Goal: Transaction & Acquisition: Purchase product/service

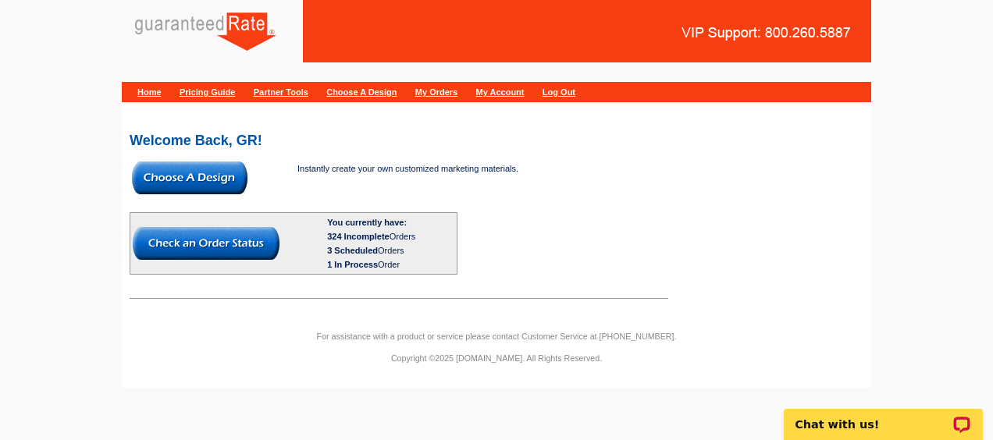
click at [201, 186] on img at bounding box center [189, 178] width 115 height 33
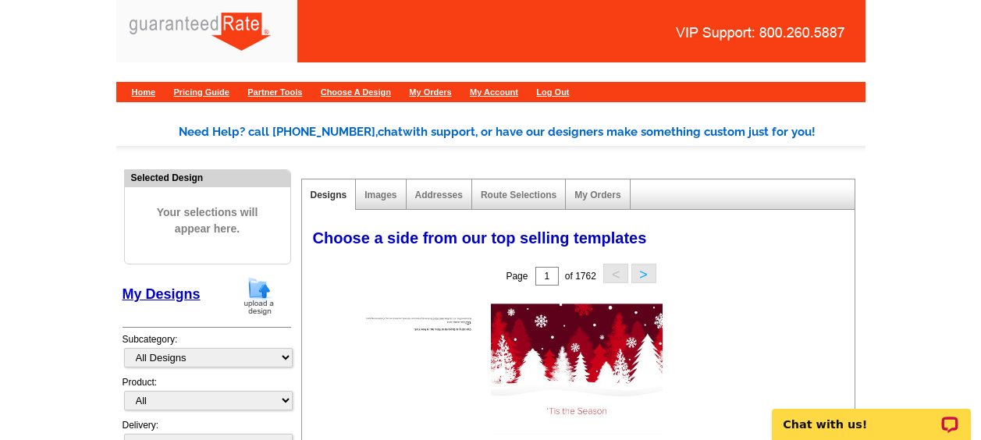
click at [258, 294] on img at bounding box center [259, 296] width 41 height 40
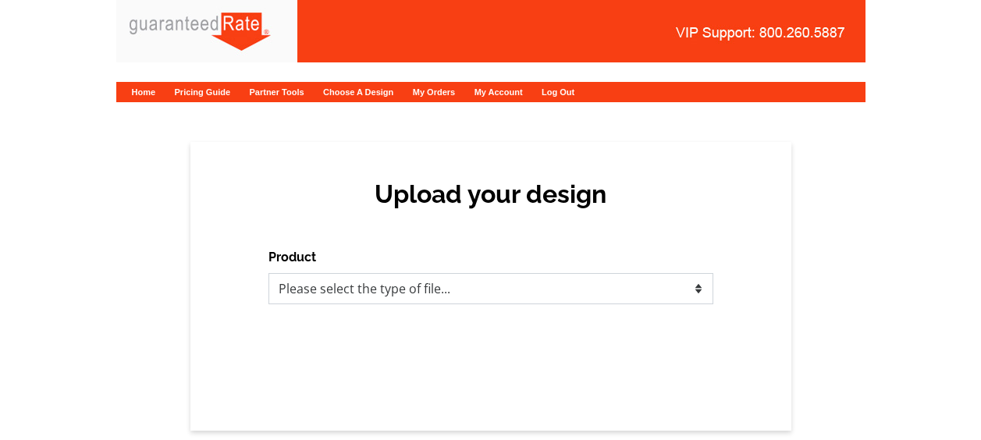
click at [342, 301] on select "Please select the type of file... Postcards Calendars Business Cards Letters an…" at bounding box center [490, 288] width 445 height 31
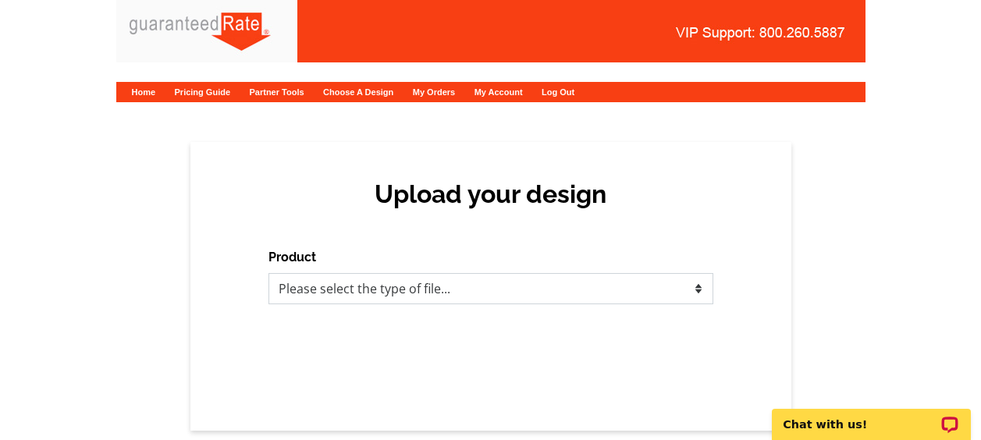
select select "1"
click at [268, 273] on select "Please select the type of file... Postcards Calendars Business Cards Letters an…" at bounding box center [490, 288] width 445 height 31
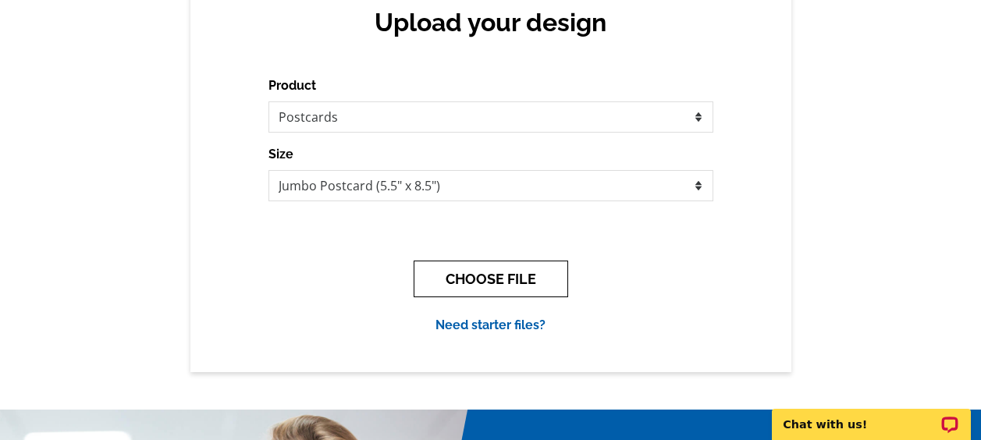
click at [479, 277] on button "CHOOSE FILE" at bounding box center [491, 279] width 155 height 37
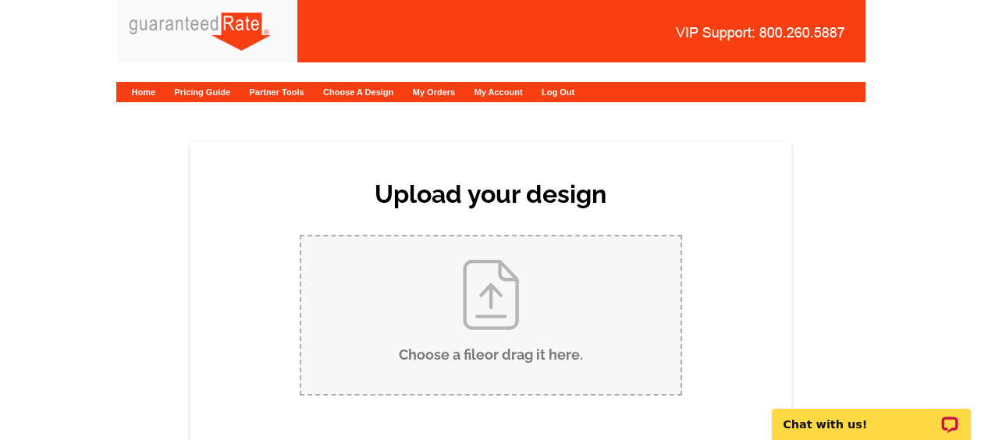
click at [424, 381] on input "Choose a file or drag it here ." at bounding box center [490, 315] width 379 height 158
type input "C:\fakepath\[PERSON_NAME] Reverse Postcard FINAL (2).pdf"
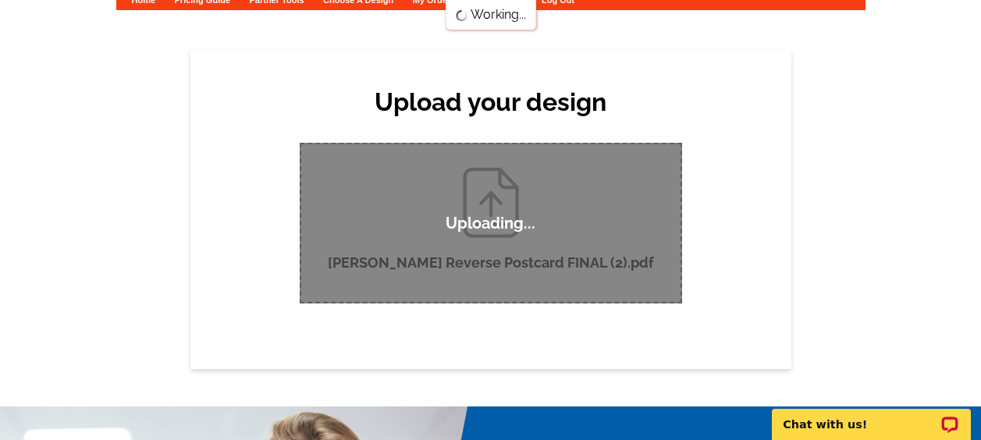
scroll to position [94, 0]
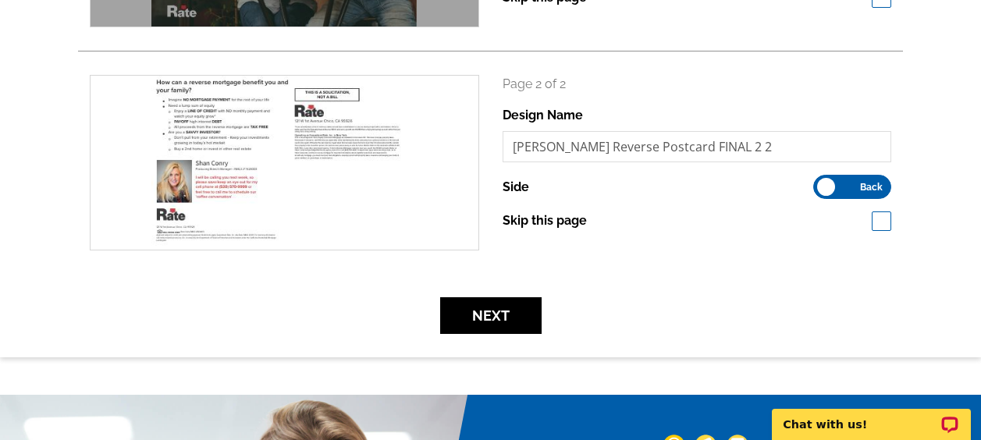
scroll to position [407, 0]
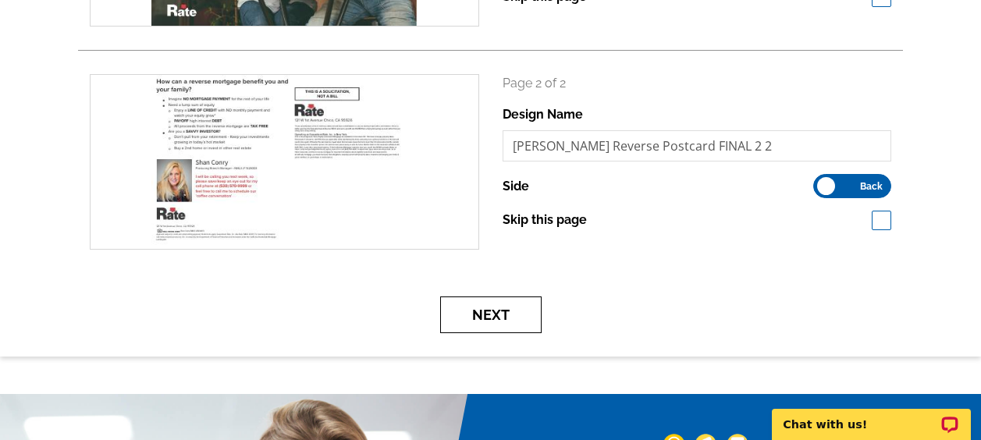
click at [480, 310] on button "Next" at bounding box center [490, 315] width 101 height 37
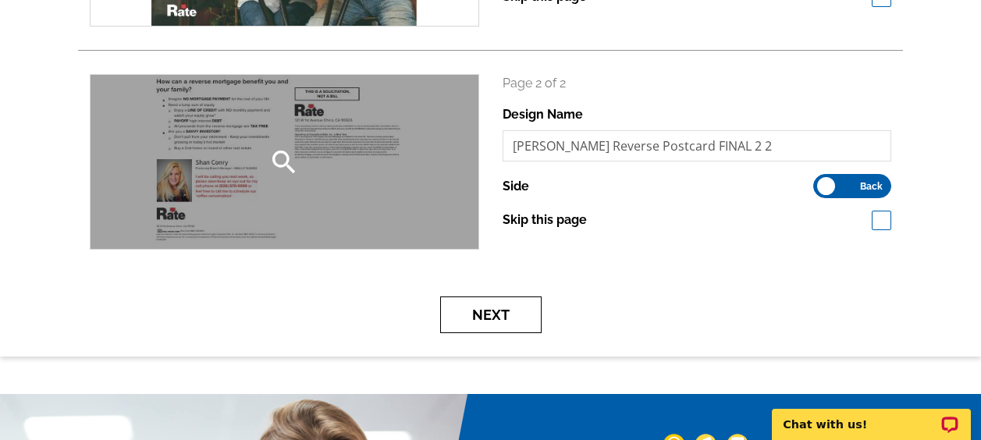
scroll to position [0, 0]
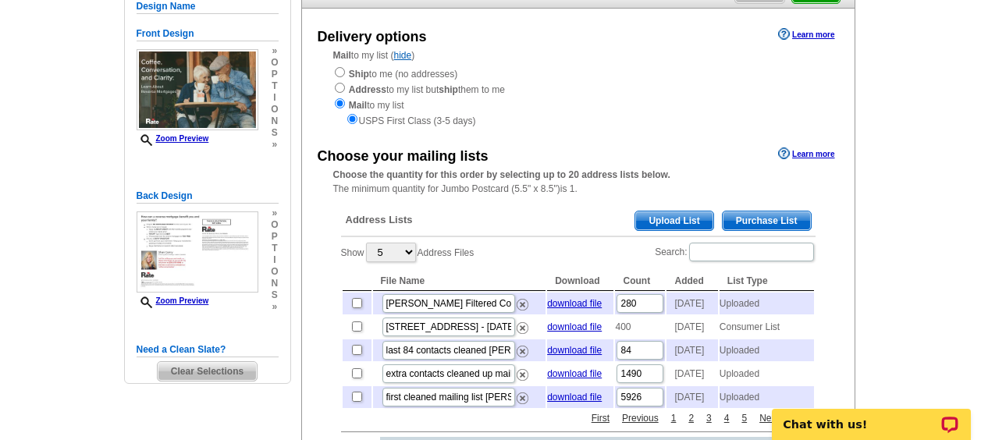
scroll to position [155, 0]
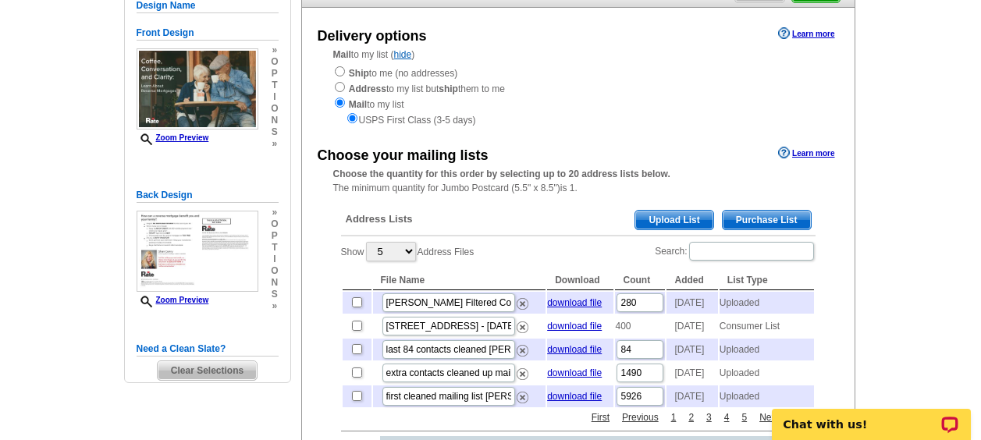
click at [671, 213] on span "Upload List" at bounding box center [673, 220] width 77 height 19
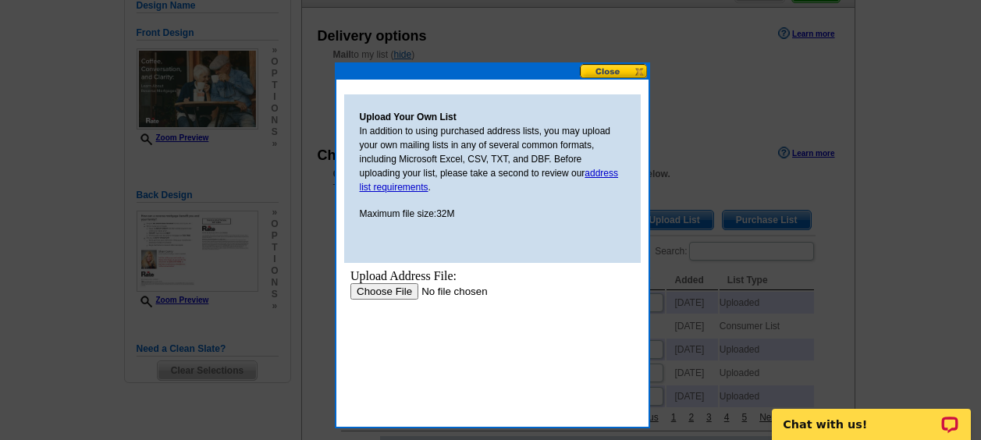
scroll to position [0, 0]
click at [402, 287] on input "file" at bounding box center [448, 291] width 197 height 16
type input "C:\fakepath\ShanConry_ValidReverse.csv"
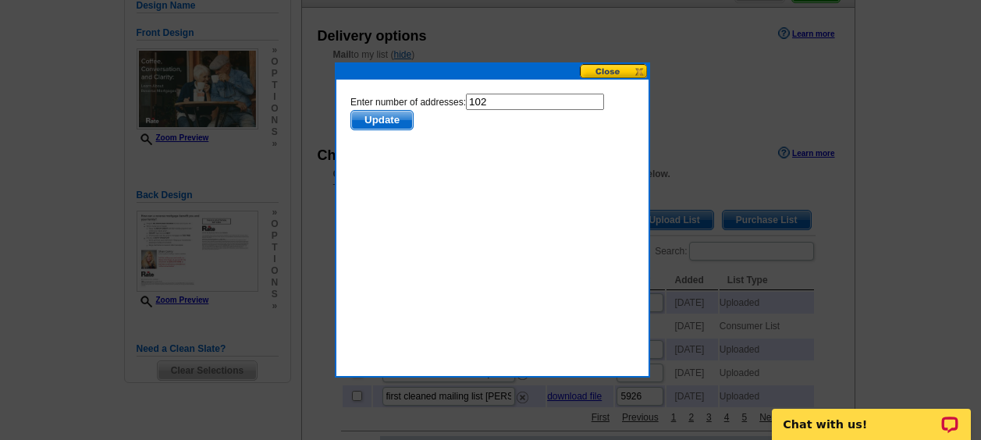
click at [515, 96] on input "102" at bounding box center [534, 102] width 138 height 16
type input "101"
click at [400, 114] on span "Update" at bounding box center [381, 120] width 62 height 19
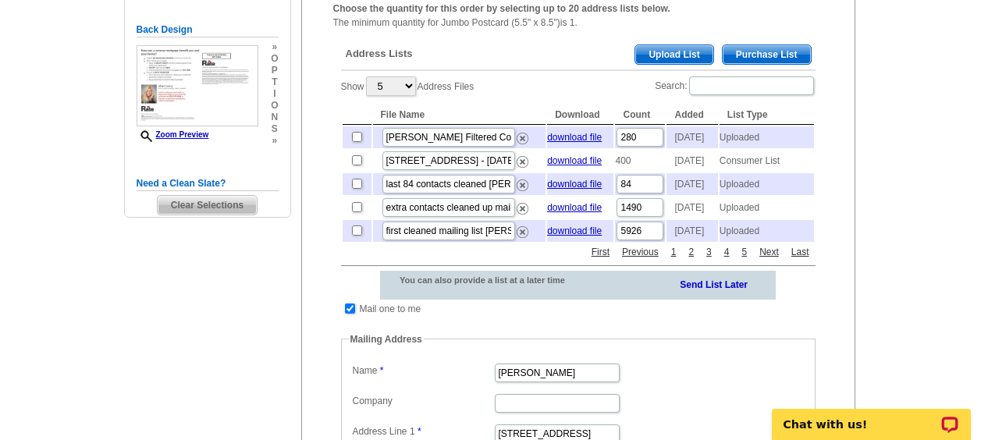
scroll to position [321, 0]
click at [350, 313] on input "checkbox" at bounding box center [350, 308] width 10 height 10
checkbox input "false"
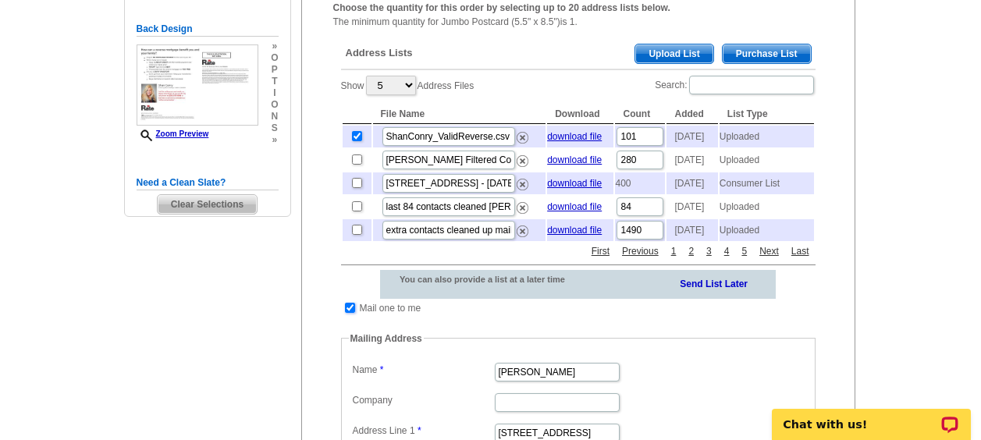
click at [349, 313] on input "checkbox" at bounding box center [350, 308] width 10 height 10
checkbox input "false"
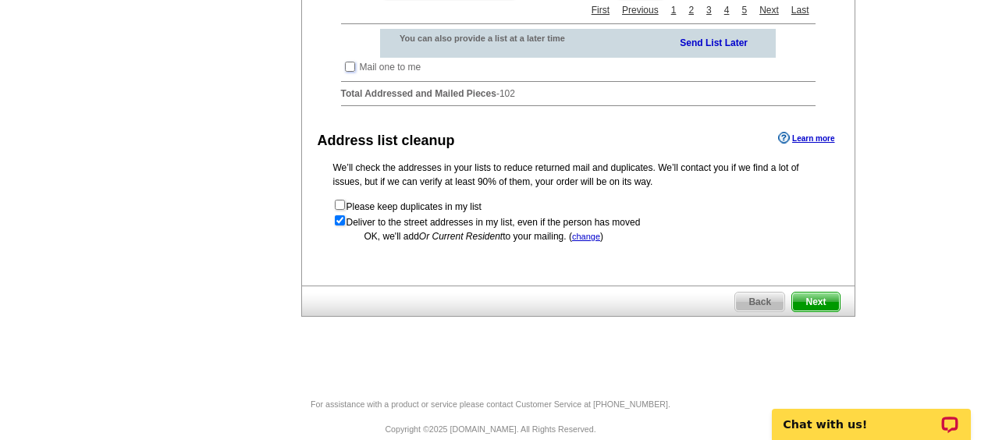
scroll to position [566, 0]
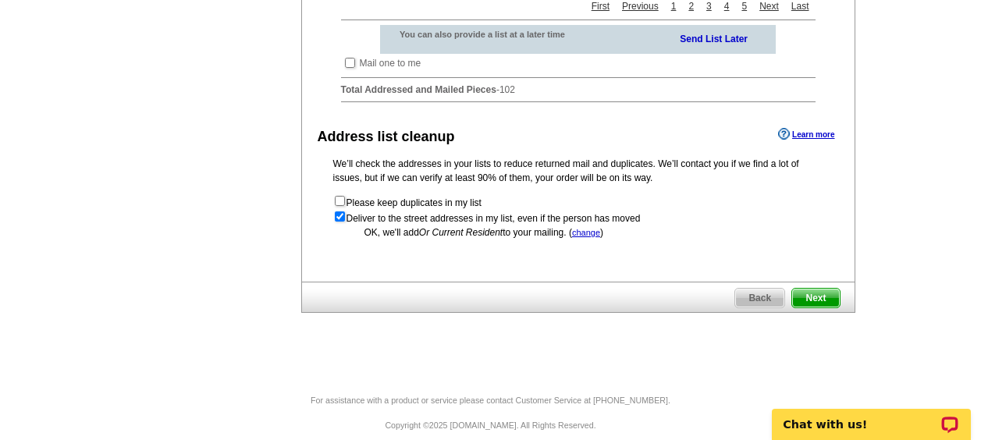
click at [815, 307] on span "Next" at bounding box center [815, 298] width 47 height 19
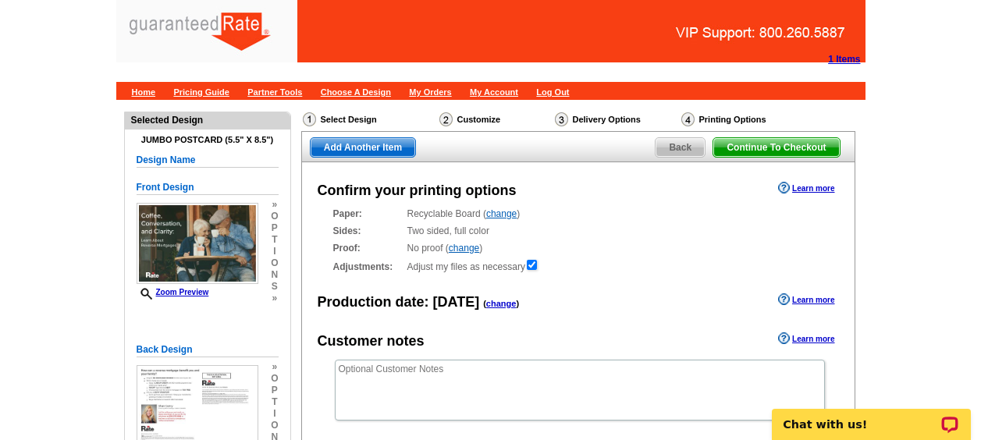
scroll to position [258, 0]
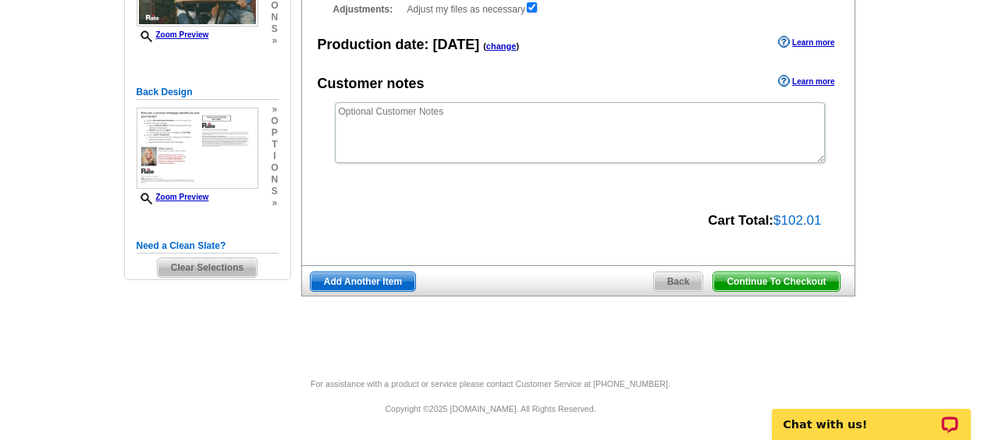
click at [755, 277] on span "Continue To Checkout" at bounding box center [776, 281] width 126 height 19
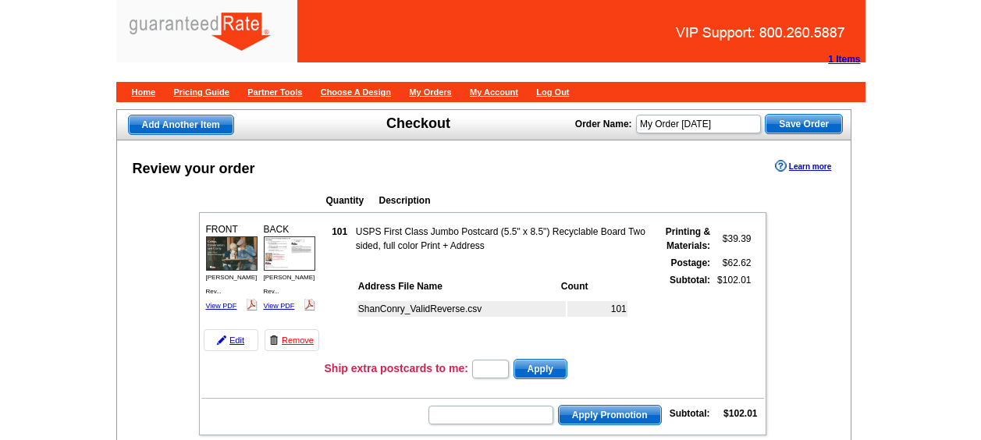
click at [371, 250] on td "USPS First Class Jumbo Postcard (5.5" x 8.5") Recyclable Board Two sided, full …" at bounding box center [502, 239] width 294 height 30
click at [337, 247] on td "101" at bounding box center [339, 239] width 27 height 30
click at [390, 255] on td at bounding box center [502, 263] width 294 height 16
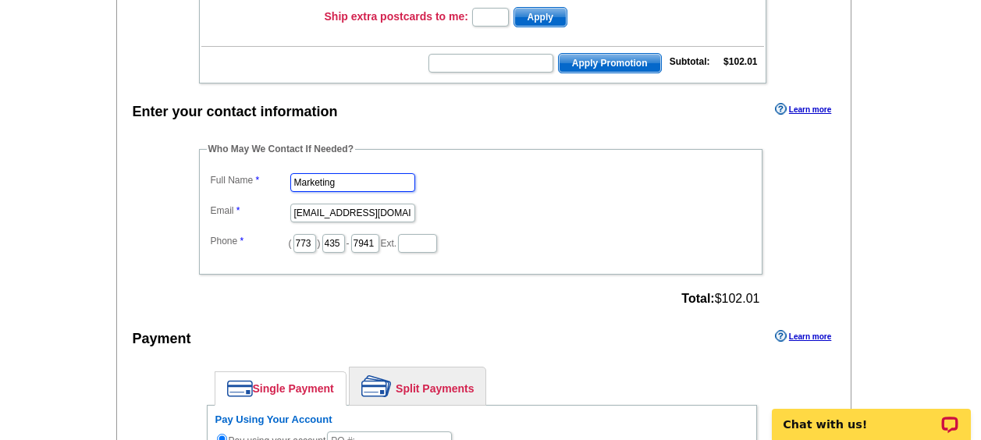
click at [356, 186] on input "Marketing" at bounding box center [352, 182] width 125 height 19
click at [349, 184] on input "Marketing" at bounding box center [352, 182] width 125 height 19
type input "Addie Hansen"
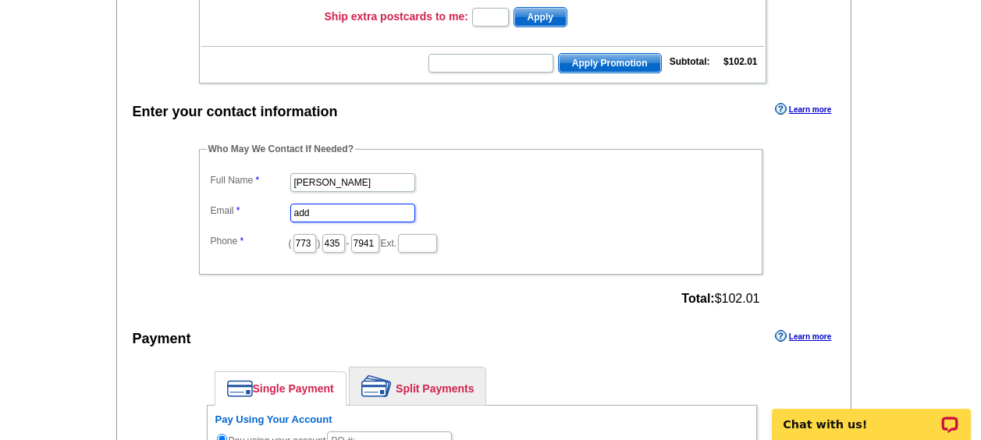
type input "[PERSON_NAME][EMAIL_ADDRESS][PERSON_NAME][DOMAIN_NAME]"
click at [316, 247] on input "773" at bounding box center [304, 243] width 23 height 19
type input "7"
type input "312"
type input "509"
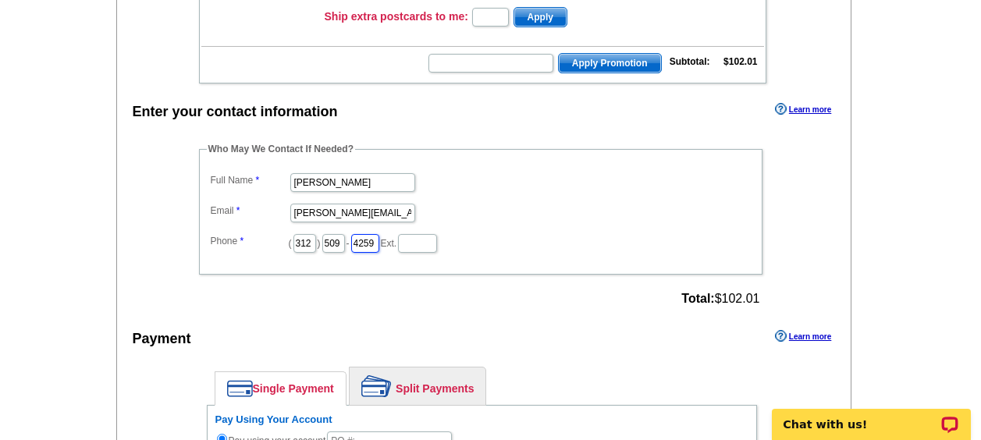
type input "4259"
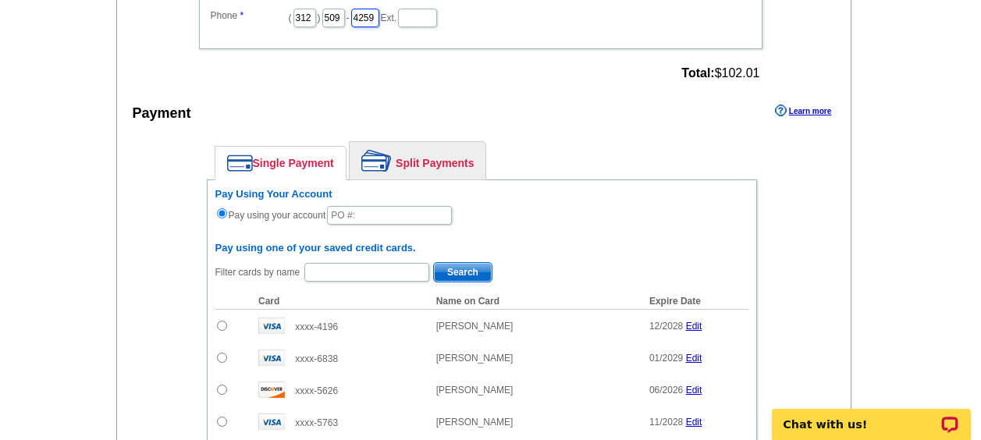
scroll to position [578, 0]
click at [393, 215] on input "text" at bounding box center [389, 214] width 125 height 19
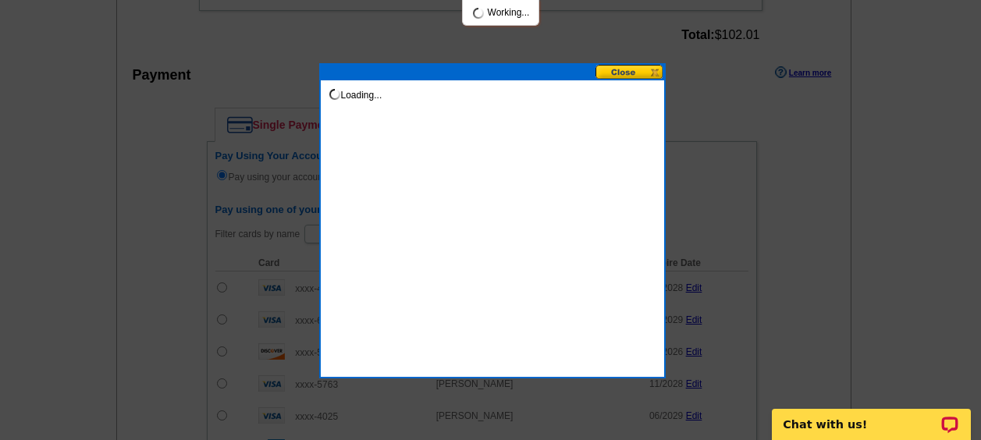
scroll to position [616, 0]
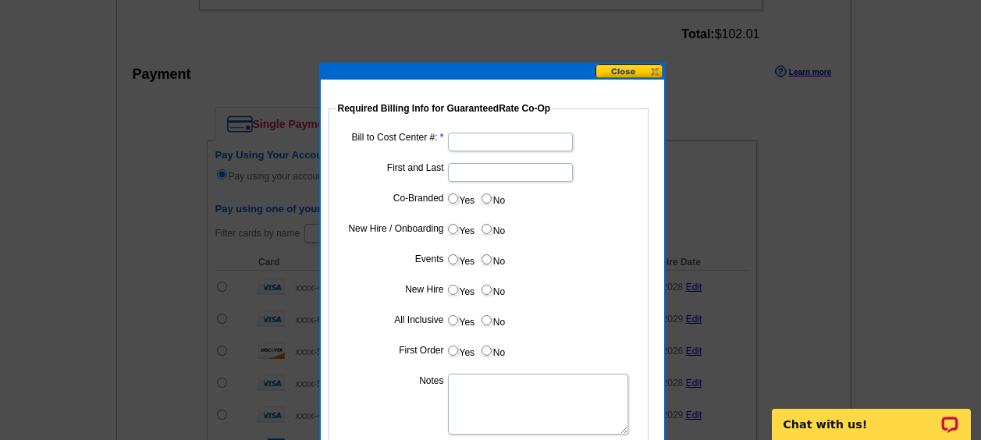
type input "09222025_120_AH"
click at [485, 137] on input "Bill to Cost Center #:" at bounding box center [510, 142] width 125 height 19
paste input "1892"
type input "1892"
type input "Shan Conry"
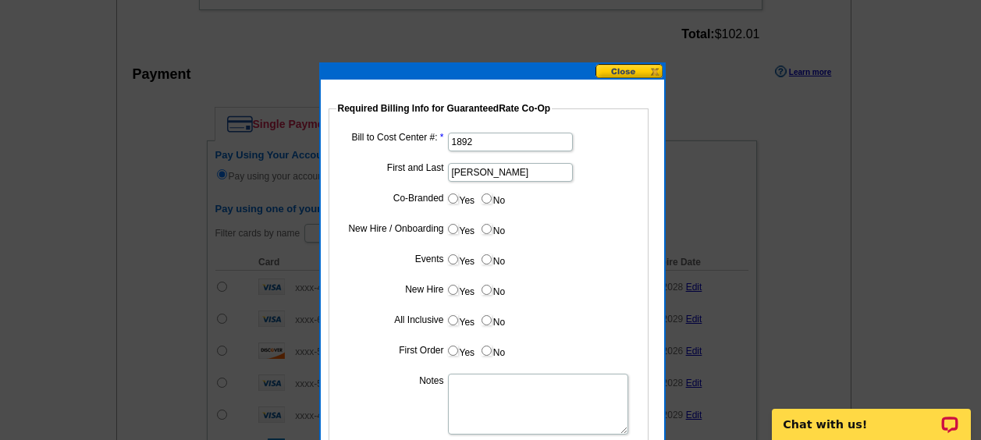
click at [486, 194] on input "No" at bounding box center [486, 199] width 10 height 10
radio input "true"
click at [482, 226] on input "No" at bounding box center [486, 229] width 10 height 10
radio input "true"
click at [485, 258] on input "No" at bounding box center [486, 259] width 10 height 10
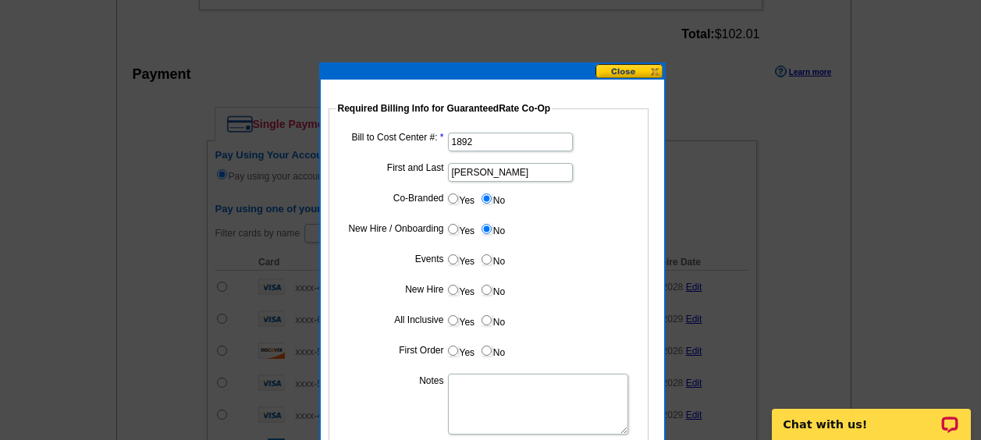
radio input "true"
click at [485, 286] on input "No" at bounding box center [486, 290] width 10 height 10
radio input "true"
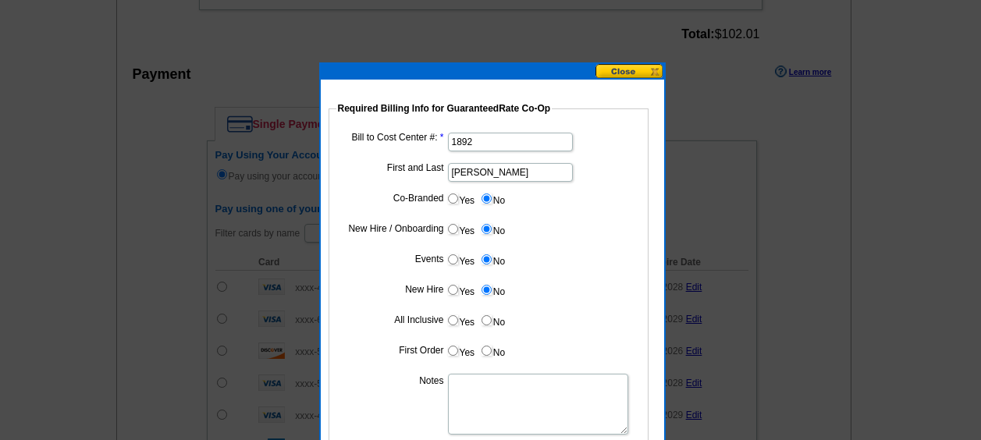
click at [488, 316] on input "No" at bounding box center [486, 320] width 10 height 10
radio input "true"
click at [485, 350] on input "No" at bounding box center [486, 351] width 10 height 10
radio input "true"
click at [498, 384] on textarea "Notes" at bounding box center [538, 404] width 180 height 61
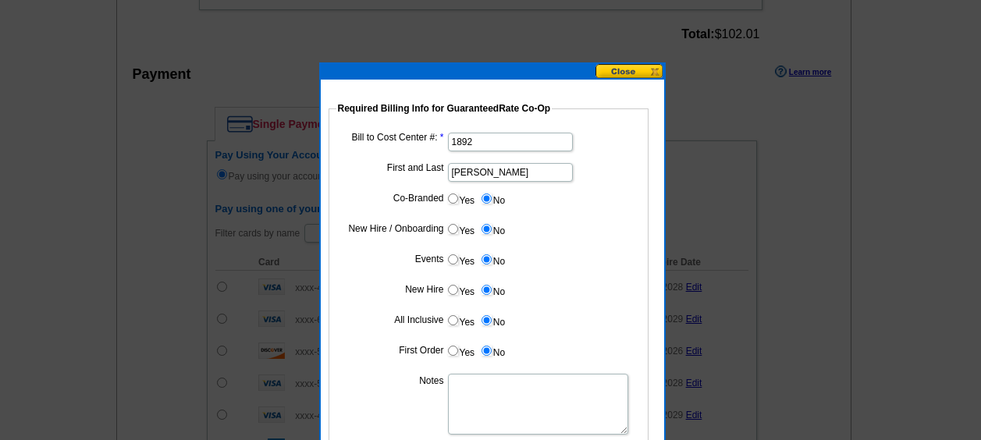
type textarea "H"
type textarea "Bill to Cost Center"
click at [574, 289] on dd "Yes No" at bounding box center [488, 293] width 304 height 24
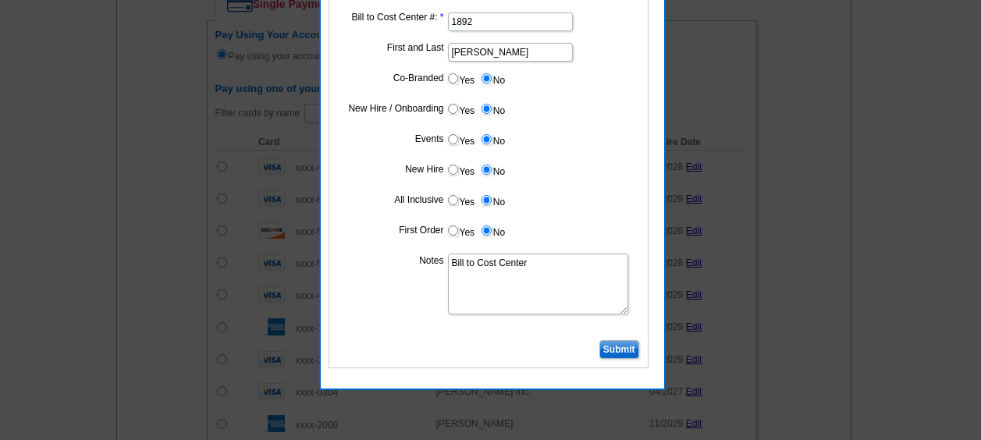
scroll to position [737, 0]
click at [614, 343] on input "Submit" at bounding box center [619, 348] width 40 height 19
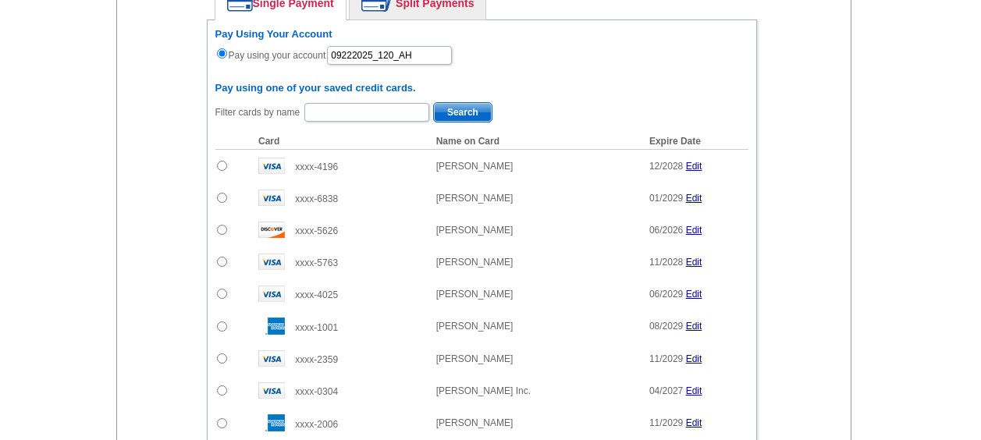
scroll to position [1012, 0]
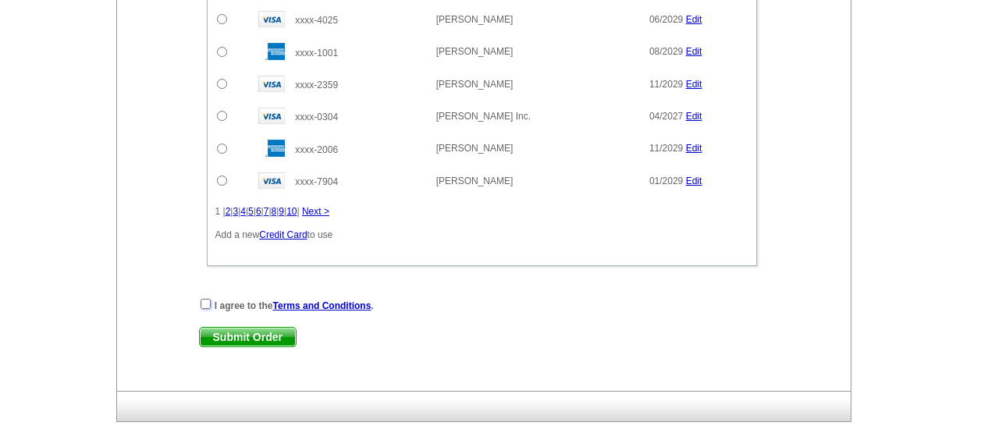
click at [204, 305] on input "checkbox" at bounding box center [206, 304] width 10 height 10
checkbox input "true"
click at [246, 334] on span "Submit Order" at bounding box center [248, 337] width 96 height 19
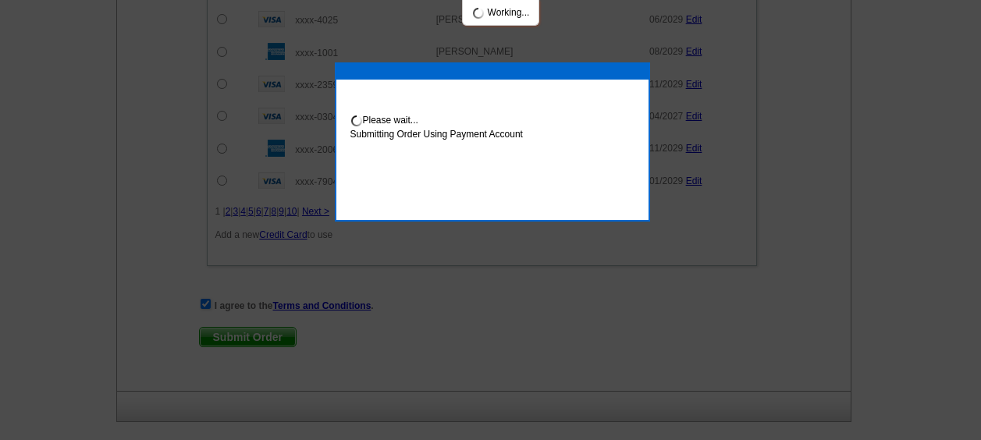
scroll to position [1091, 0]
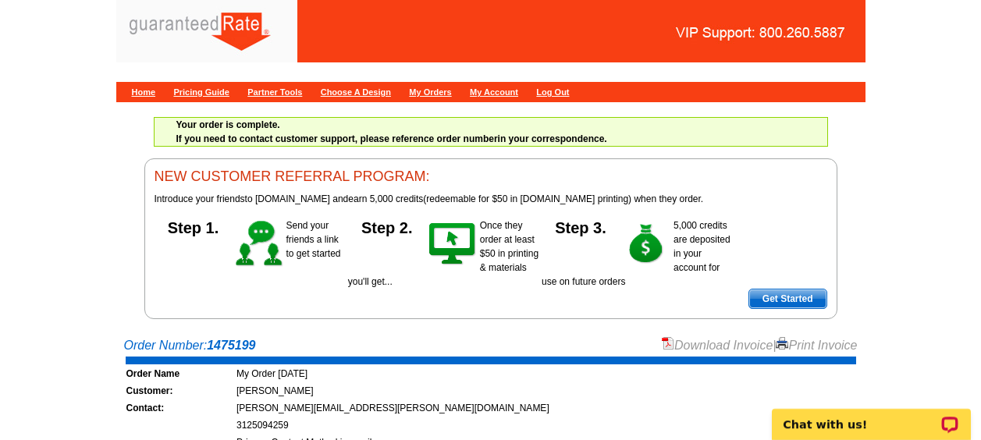
click at [704, 339] on link "Download Invoice" at bounding box center [717, 345] width 111 height 13
click at [145, 92] on link "Home" at bounding box center [144, 91] width 24 height 9
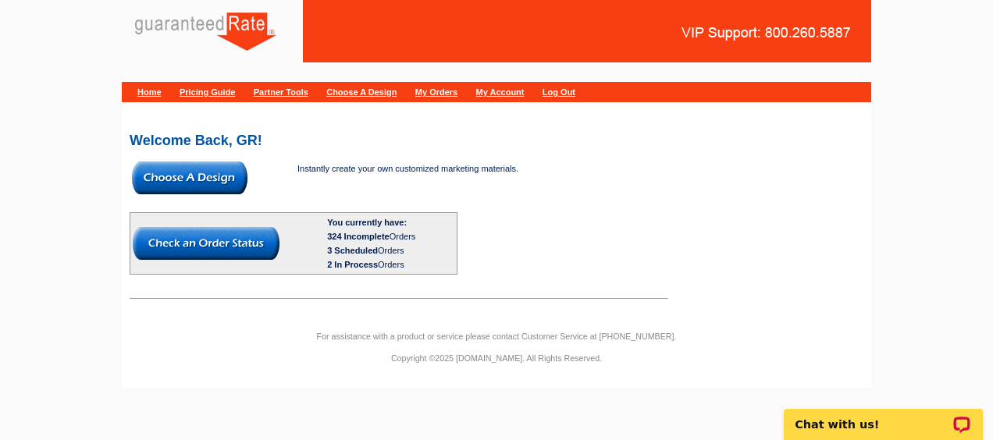
click at [218, 176] on img at bounding box center [189, 178] width 115 height 33
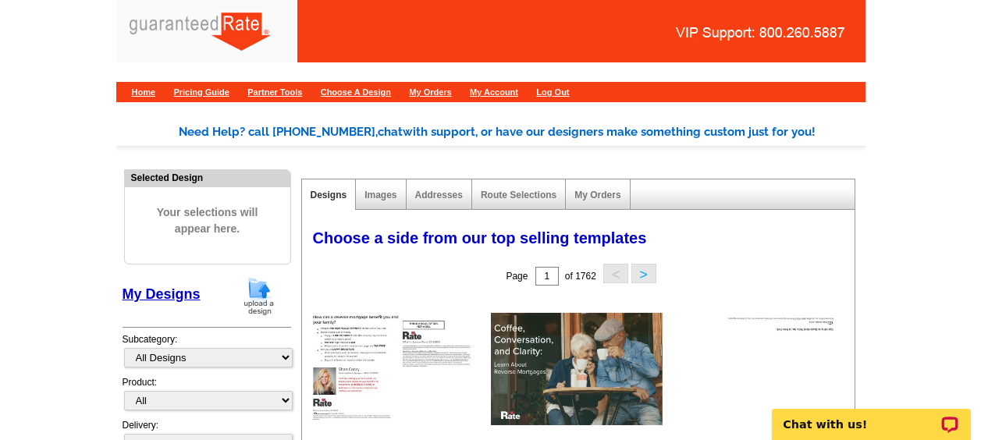
click at [261, 281] on img at bounding box center [259, 296] width 41 height 40
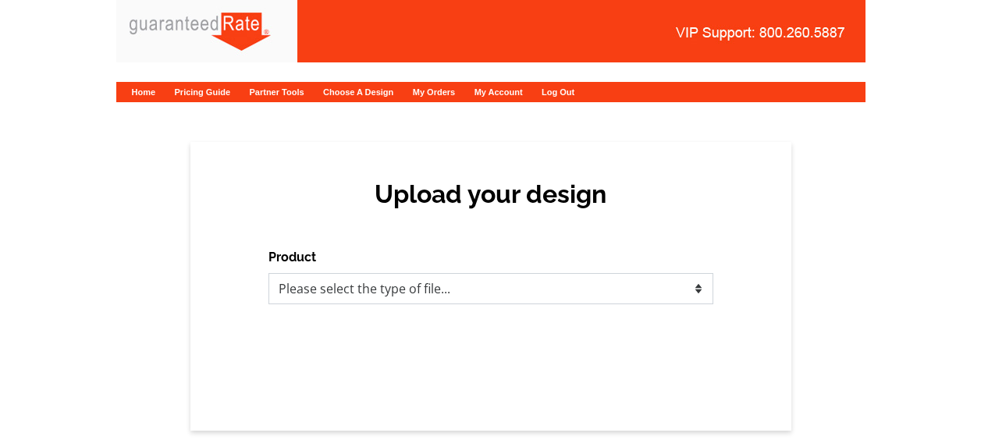
click at [330, 282] on select "Please select the type of file... Postcards Calendars Business Cards Letters an…" at bounding box center [490, 288] width 445 height 31
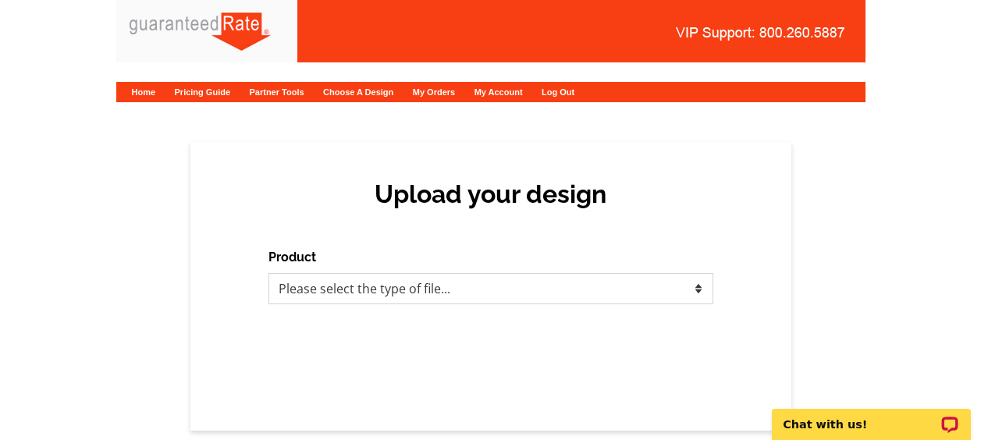
select select "1"
click at [268, 273] on select "Please select the type of file... Postcards Calendars Business Cards Letters an…" at bounding box center [490, 288] width 445 height 31
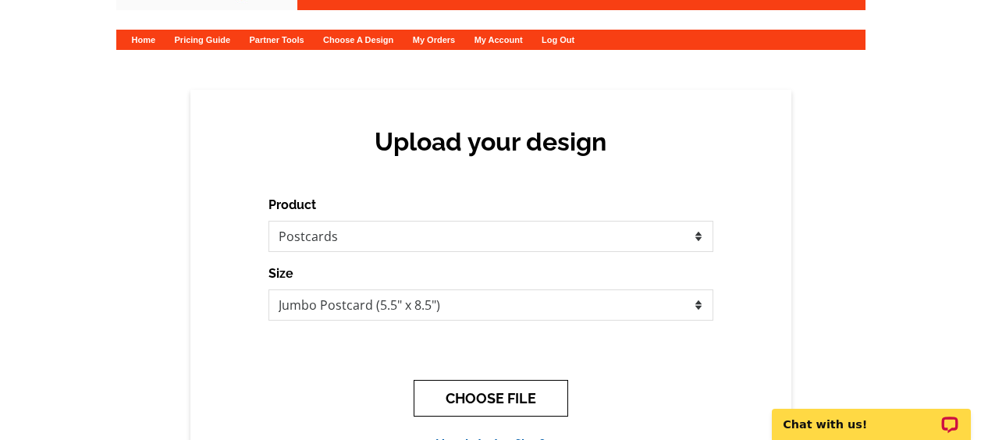
click at [446, 400] on button "CHOOSE FILE" at bounding box center [491, 398] width 155 height 37
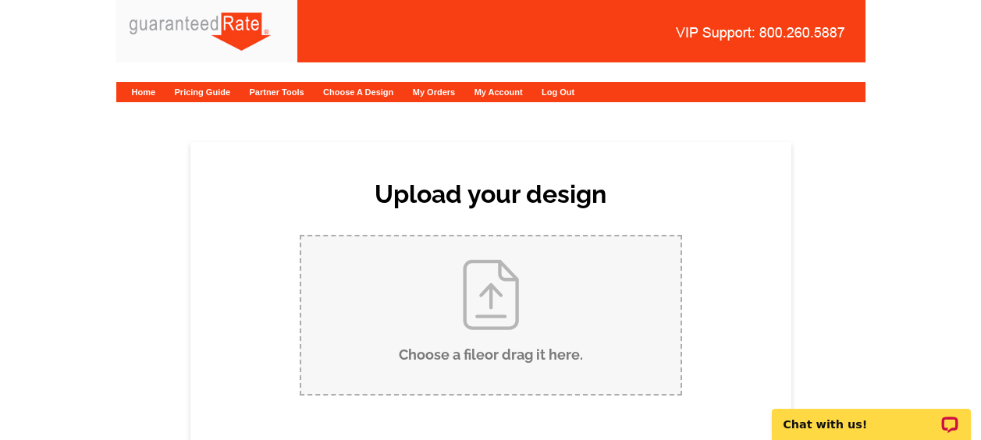
click at [436, 281] on input "Choose a file or drag it here ." at bounding box center [490, 315] width 379 height 158
type input "C:\fakepath\Dan Bundt Moving Announcement Postcard (1).pdf"
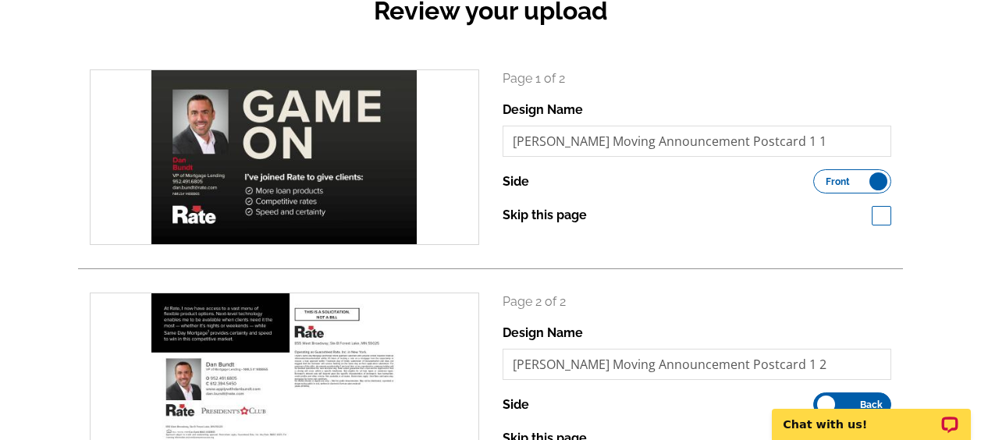
scroll to position [338, 0]
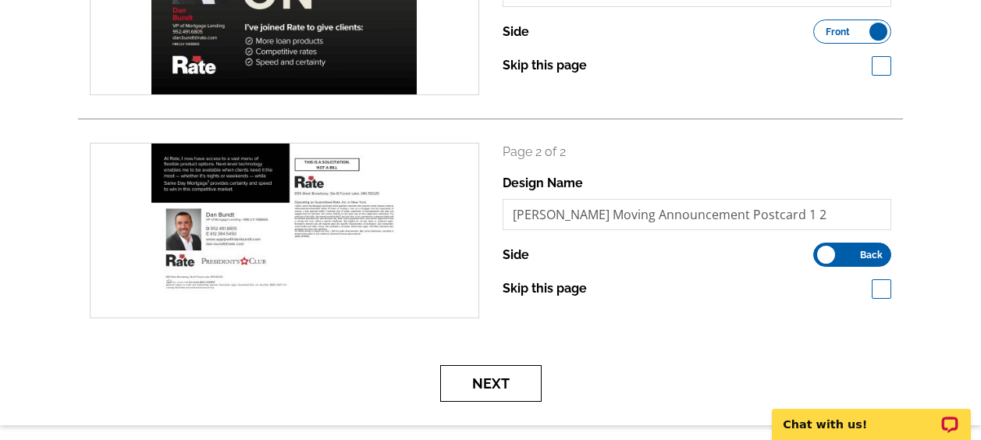
click at [500, 370] on button "Next" at bounding box center [490, 383] width 101 height 37
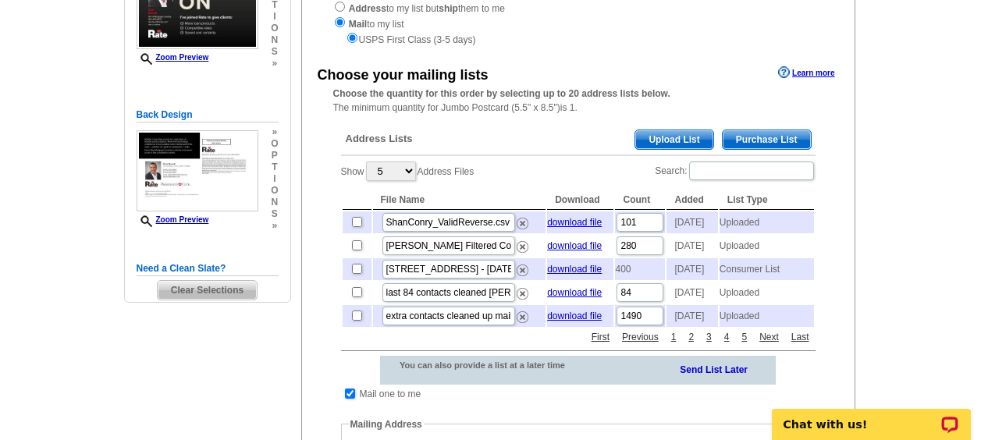
scroll to position [242, 0]
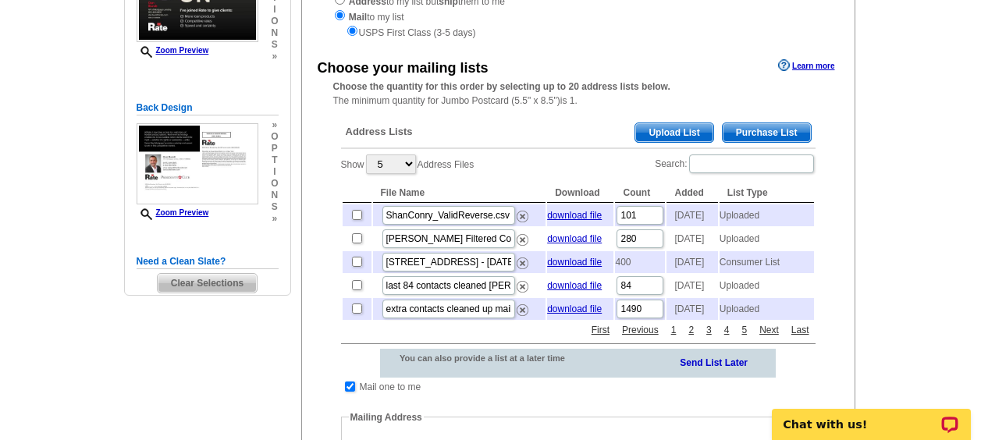
click at [687, 126] on span "Upload List" at bounding box center [673, 132] width 77 height 19
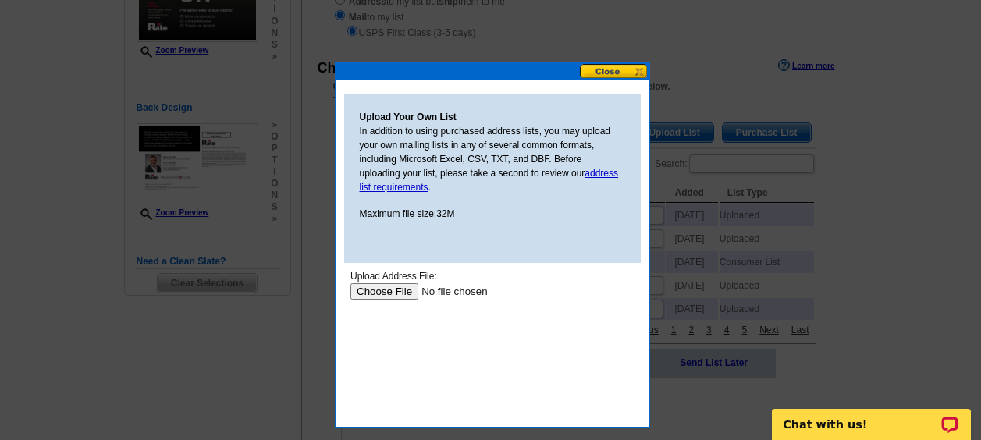
scroll to position [0, 0]
click at [381, 291] on input "file" at bounding box center [448, 291] width 197 height 16
type input "C:\fakepath\[PERSON_NAME] Customers Valid Mailing.xlsx"
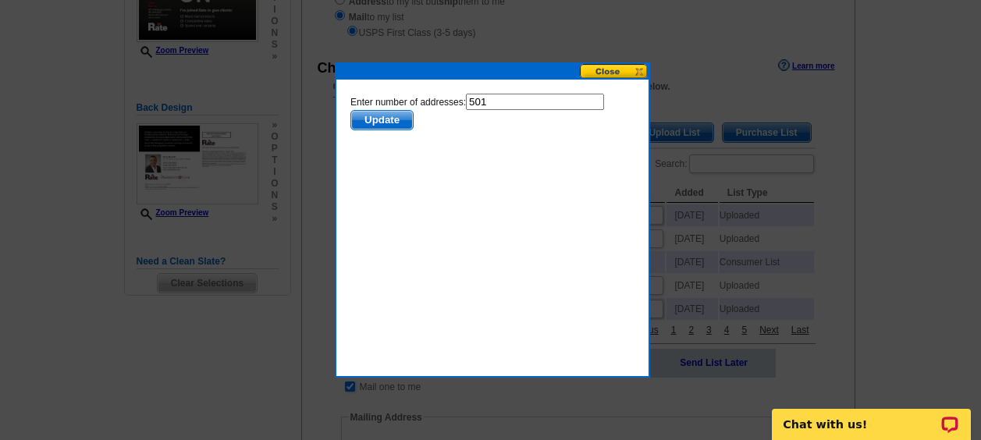
click at [505, 103] on input "501" at bounding box center [534, 102] width 138 height 16
type input "500"
click at [402, 115] on span "Update" at bounding box center [381, 120] width 62 height 19
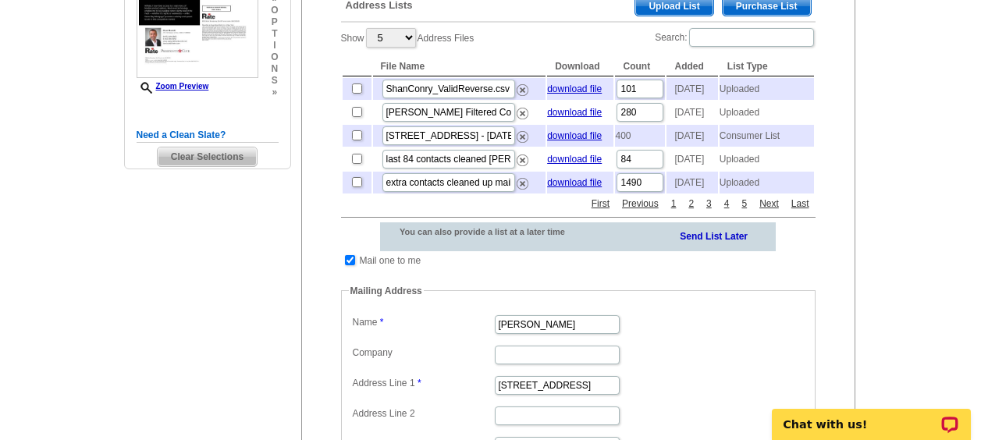
scroll to position [371, 0]
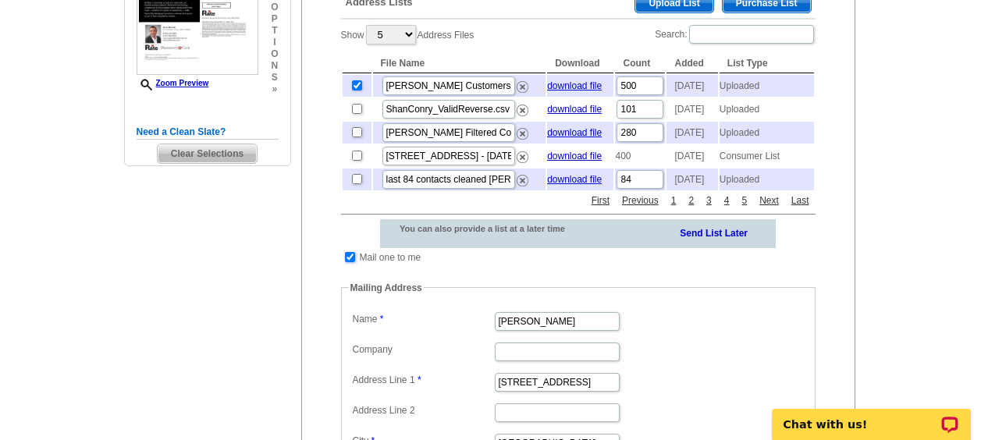
click at [346, 262] on input "checkbox" at bounding box center [350, 257] width 10 height 10
checkbox input "false"
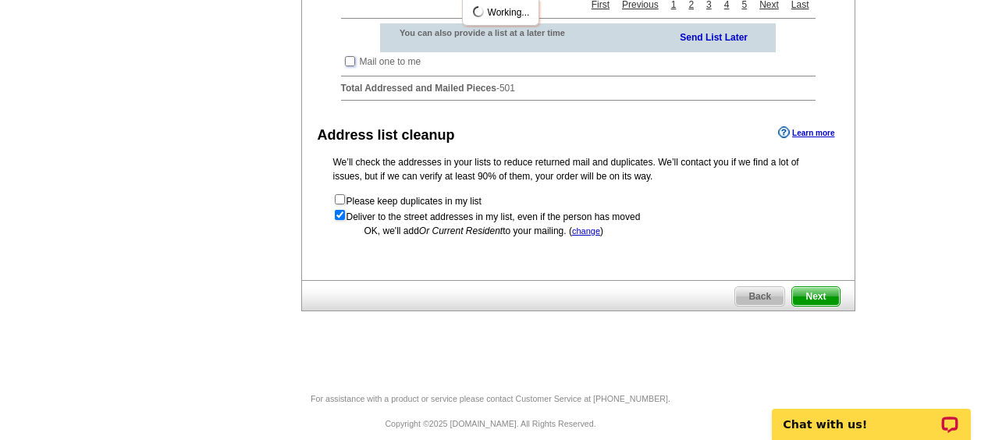
scroll to position [570, 0]
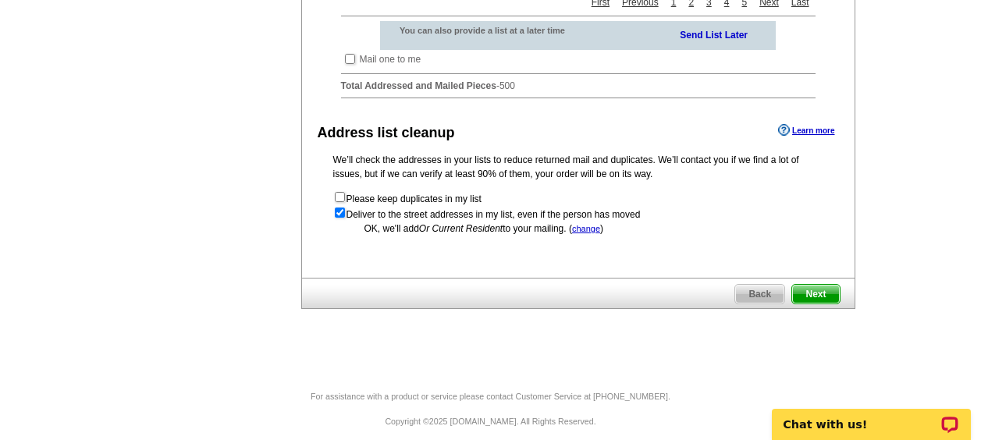
click at [819, 304] on span "Next" at bounding box center [815, 294] width 47 height 19
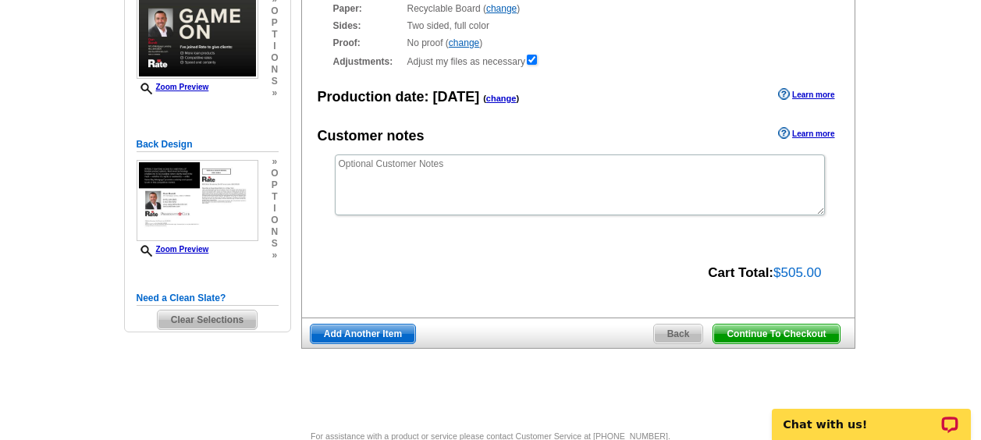
scroll to position [207, 0]
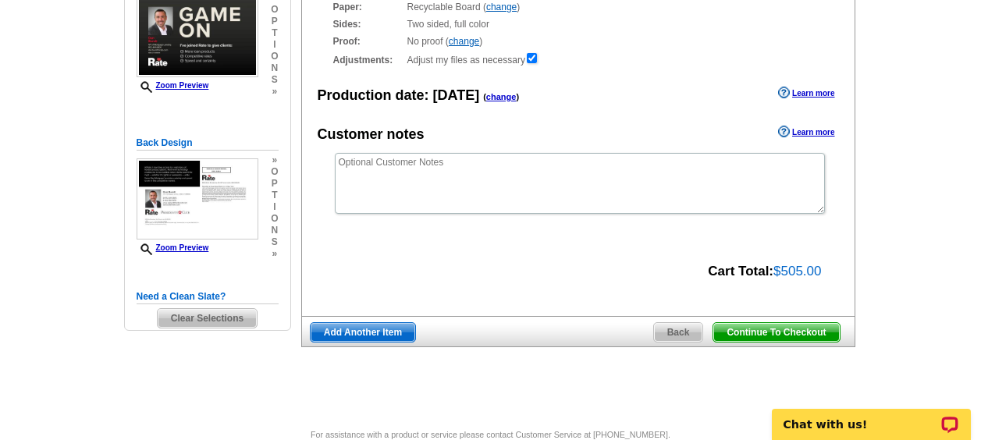
click at [784, 332] on span "Continue To Checkout" at bounding box center [776, 332] width 126 height 19
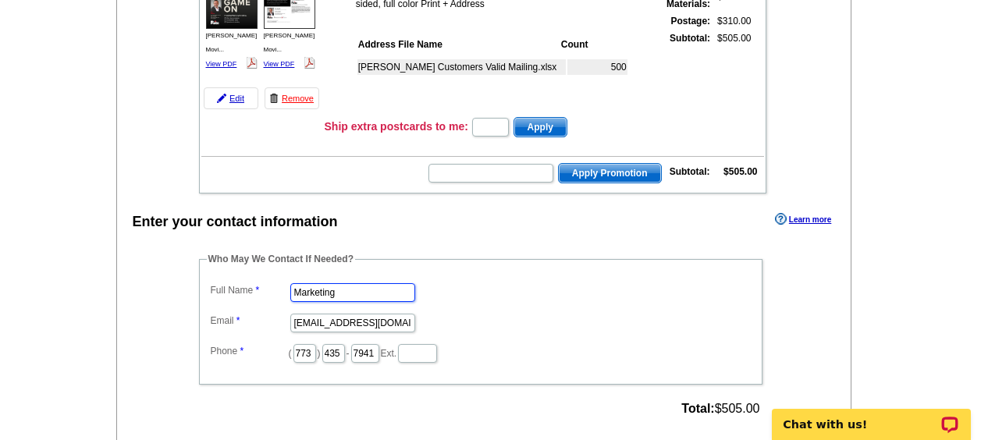
click at [358, 295] on input "Marketing" at bounding box center [352, 292] width 125 height 19
type input "[PERSON_NAME]"
type input "addie.hansen@rate.com"
type input "312"
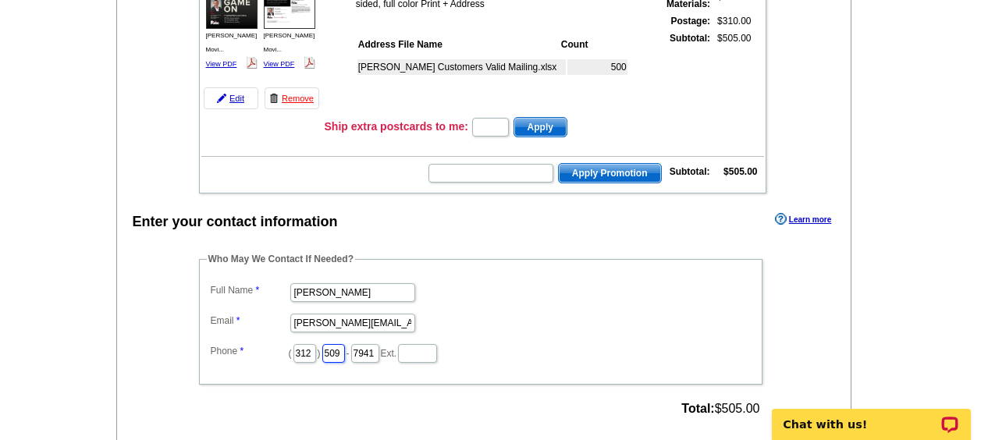
type input "509"
type input "4259"
click at [370, 414] on div "Who May We Contact If Needed? Full Name Addie Hansen Email addie.hansen@rate.co…" at bounding box center [482, 336] width 628 height 169
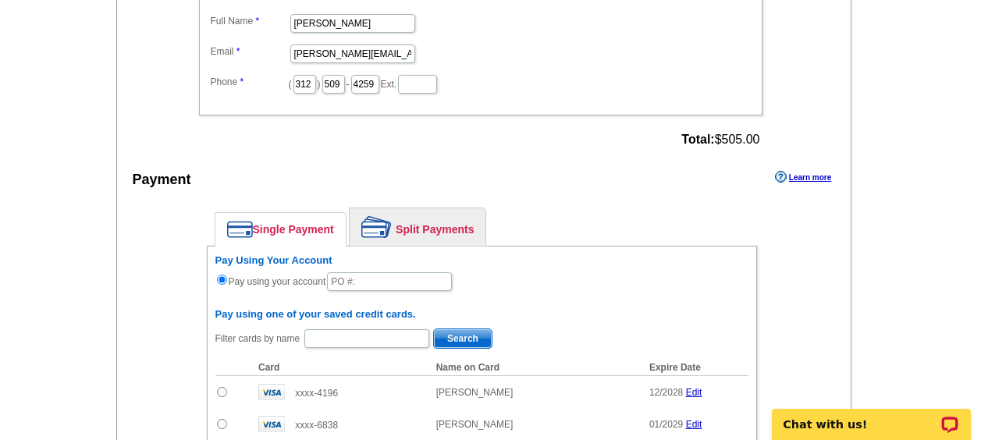
scroll to position [514, 0]
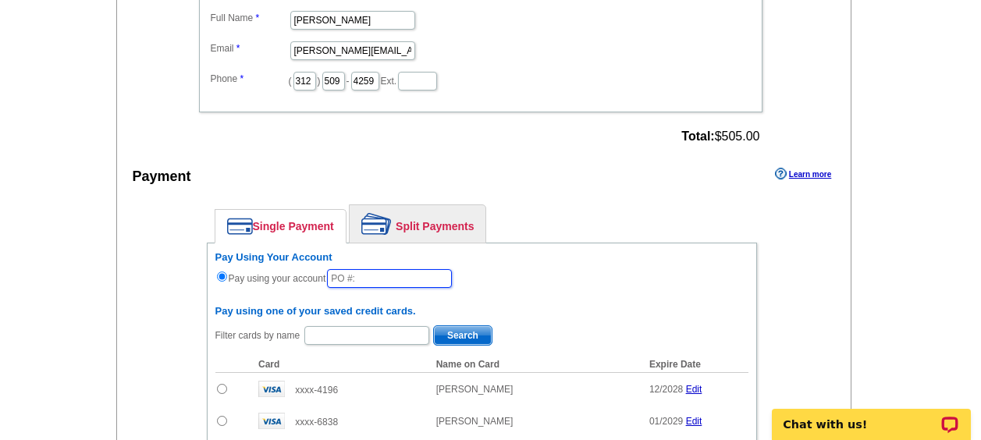
click at [417, 272] on input "text" at bounding box center [389, 278] width 125 height 19
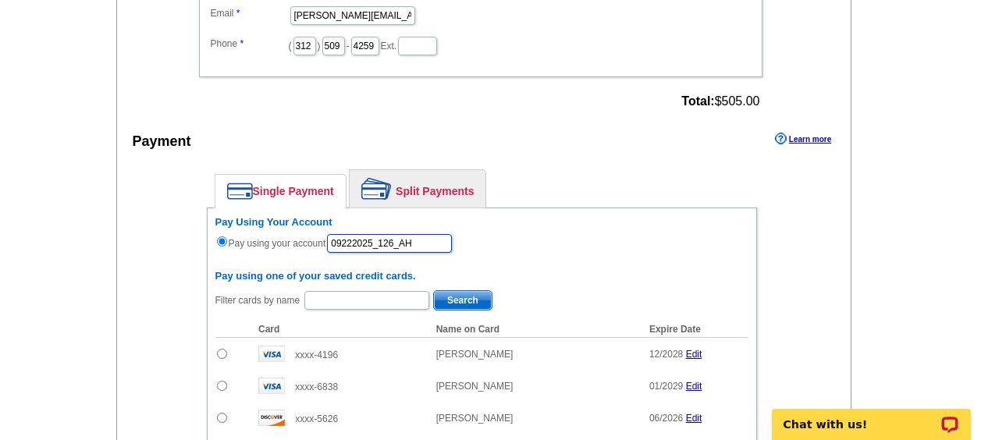
scroll to position [550, 0]
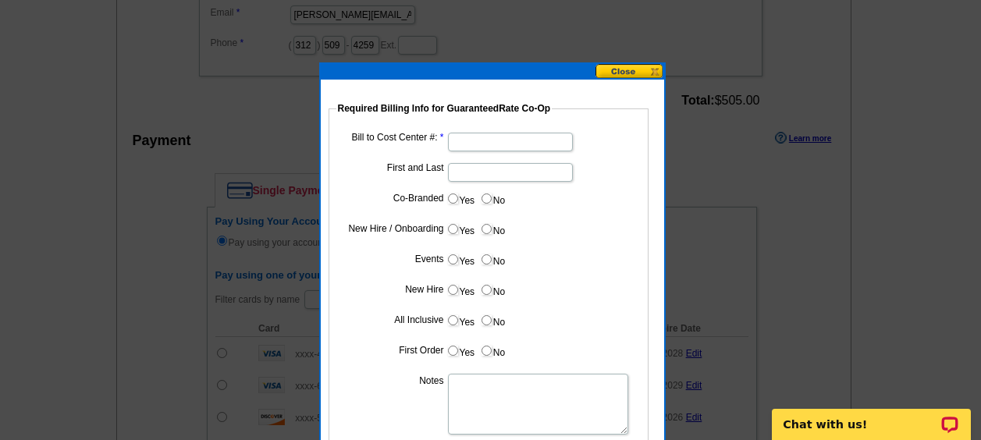
type input "09222025_126_AH"
paste input "1501"
type input "1501"
type input "Dan Bundt"
click at [481, 201] on input "No" at bounding box center [486, 199] width 10 height 10
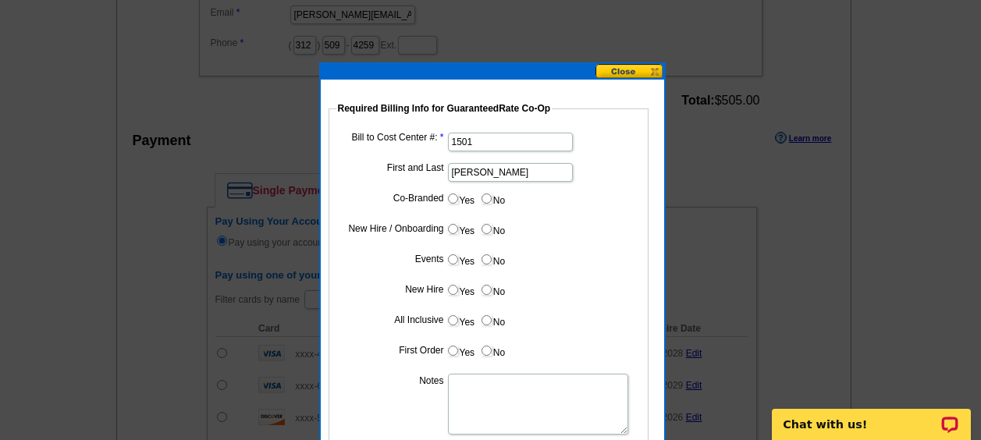
radio input "true"
click at [455, 229] on input "Yes" at bounding box center [453, 229] width 10 height 10
radio input "true"
click at [481, 256] on input "No" at bounding box center [486, 259] width 10 height 10
radio input "true"
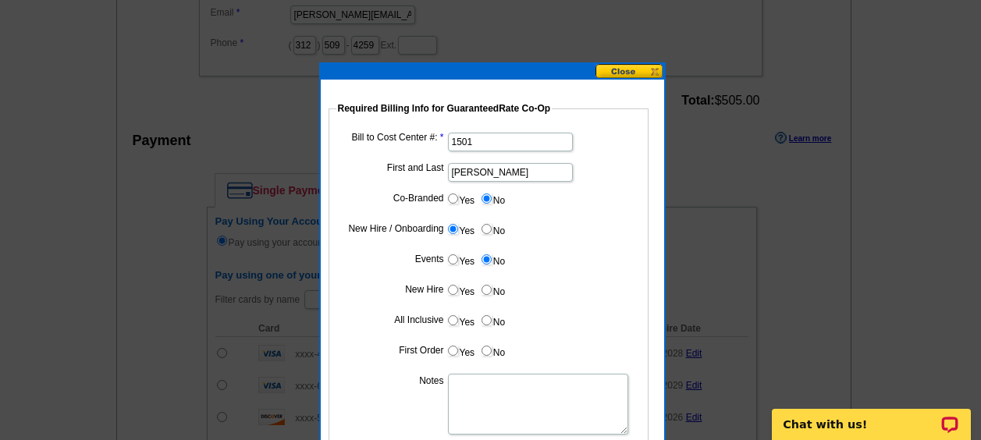
click at [451, 286] on input "Yes" at bounding box center [453, 290] width 10 height 10
radio input "true"
click at [478, 308] on dl "Bill to Cost Center #: 1501 First and Last Dan Bundt Co-Branded Yes No Cost pai…" at bounding box center [488, 293] width 304 height 328
click at [480, 314] on label "No" at bounding box center [492, 320] width 25 height 18
click at [481, 315] on input "No" at bounding box center [486, 320] width 10 height 10
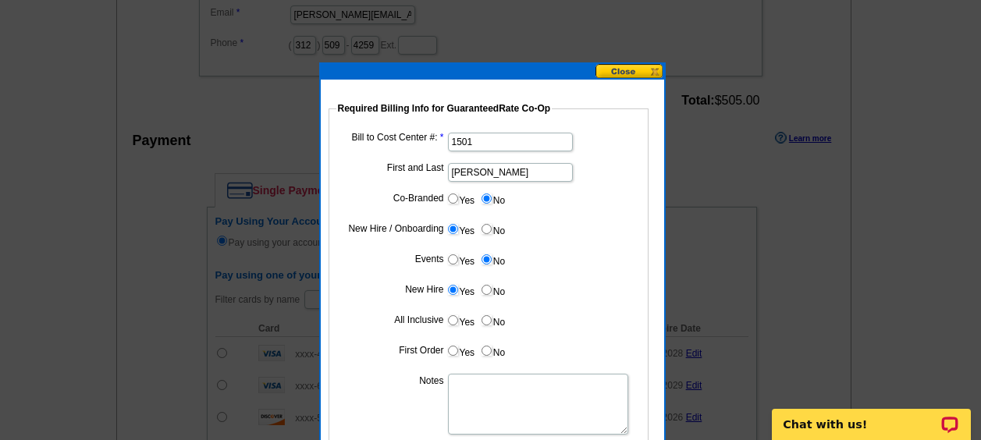
radio input "true"
click at [446, 351] on dd "Yes No" at bounding box center [488, 354] width 304 height 24
click at [453, 343] on label "Yes" at bounding box center [460, 351] width 29 height 18
click at [453, 346] on input "Yes" at bounding box center [453, 351] width 10 height 10
radio input "true"
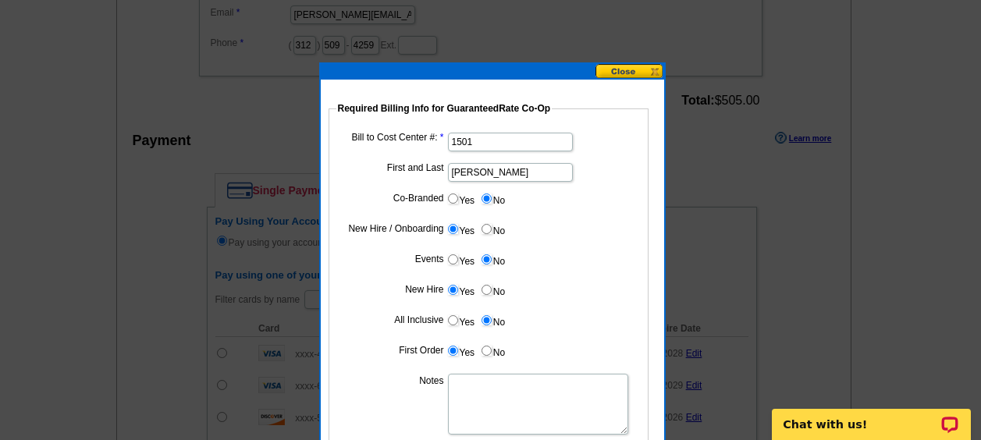
click at [478, 393] on textarea "Notes" at bounding box center [538, 404] width 180 height 61
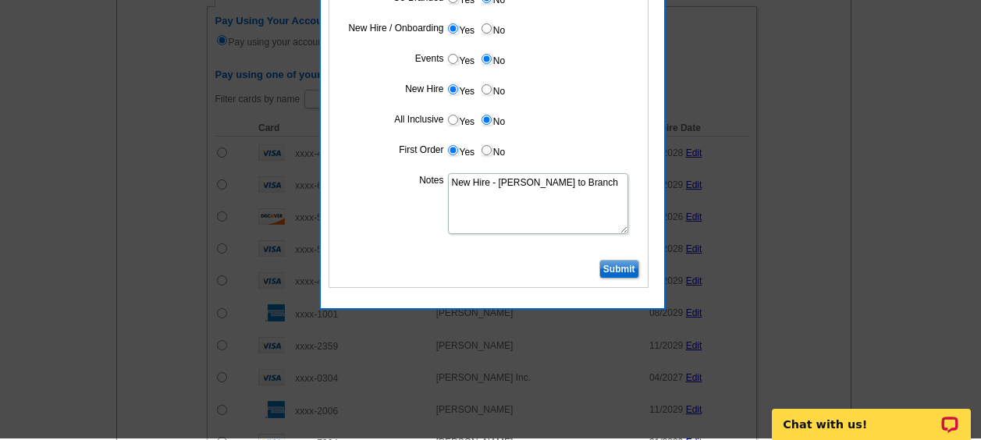
scroll to position [752, 0]
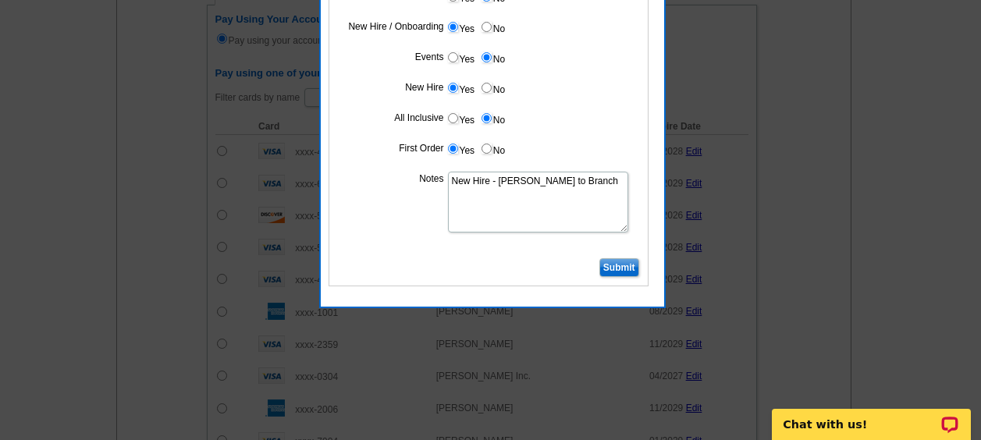
type textarea "New Hire - Bill to Branch"
click at [626, 266] on input "Submit" at bounding box center [619, 267] width 40 height 19
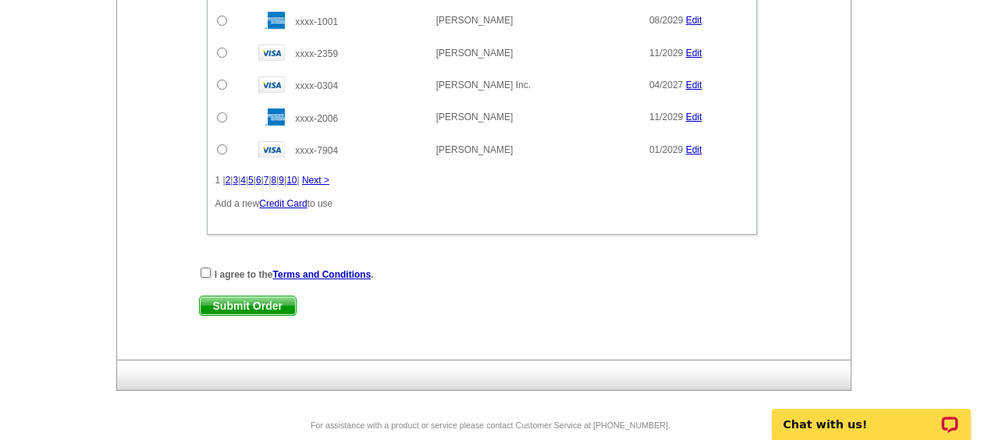
scroll to position [1046, 0]
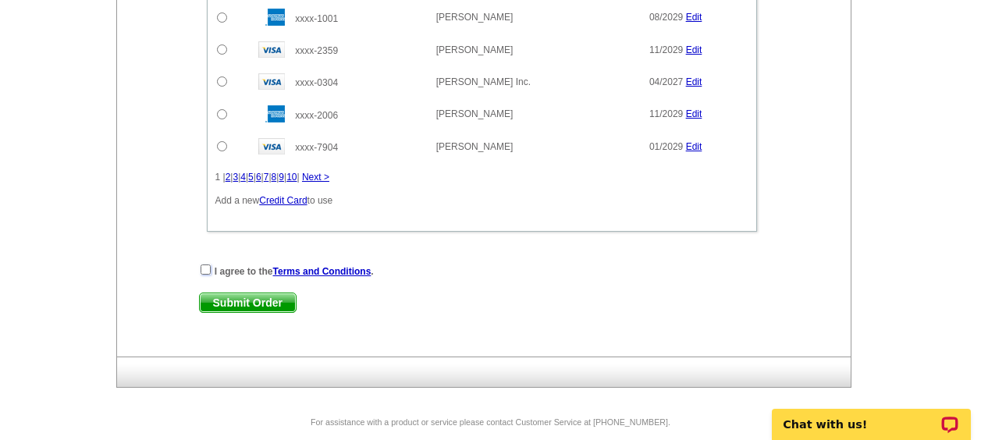
click at [206, 267] on input "checkbox" at bounding box center [206, 270] width 10 height 10
checkbox input "true"
click at [248, 300] on span "Submit Order" at bounding box center [248, 302] width 96 height 19
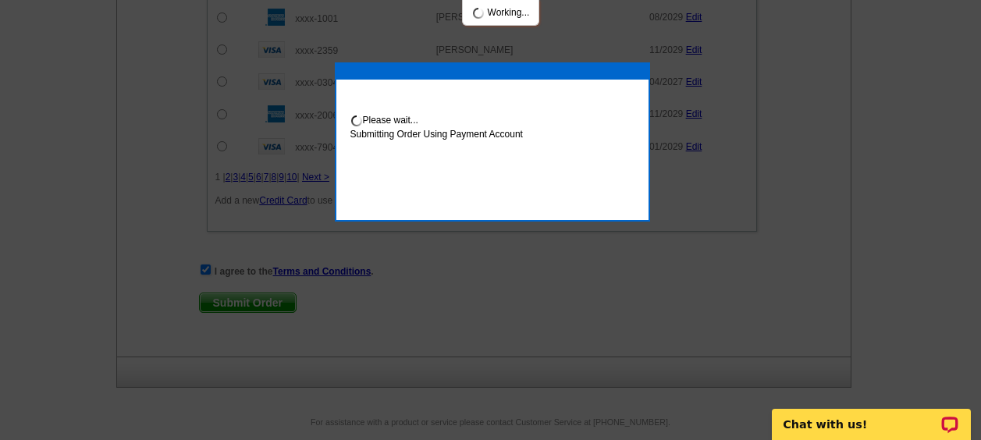
scroll to position [1125, 0]
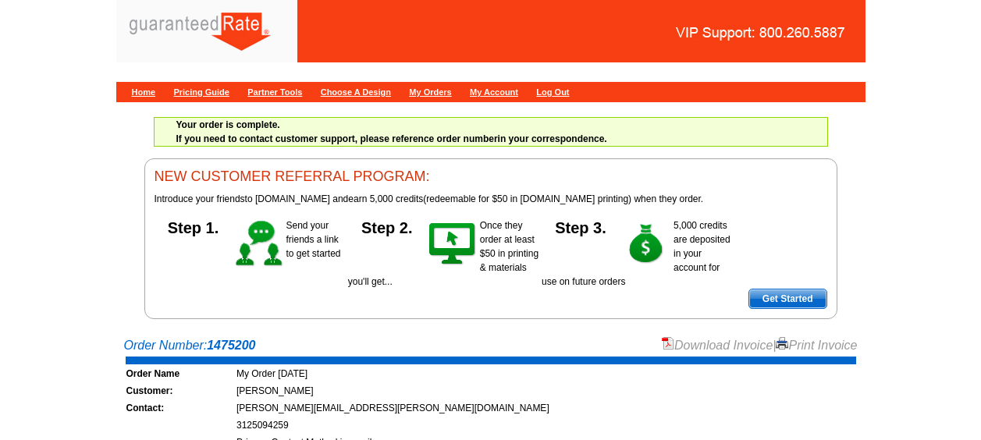
click at [681, 344] on link "Download Invoice" at bounding box center [717, 345] width 111 height 13
